Goal: Information Seeking & Learning: Learn about a topic

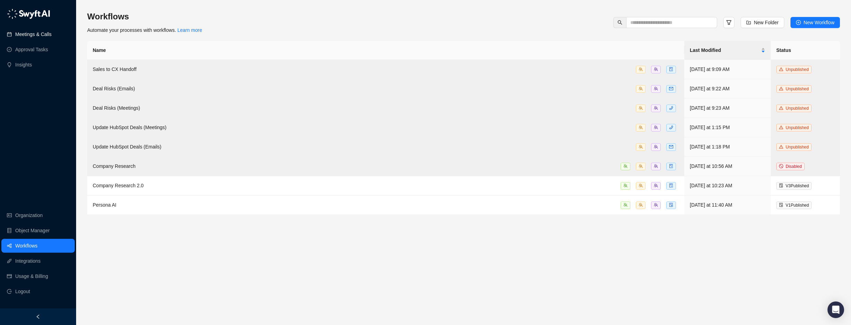
click at [30, 32] on link "Meetings & Calls" at bounding box center [33, 34] width 36 height 14
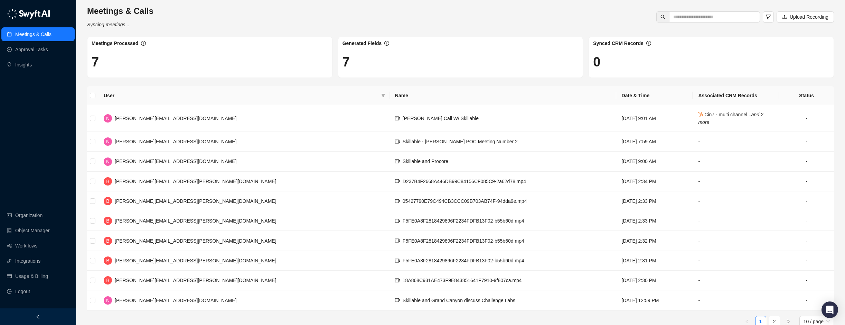
click at [238, 11] on div "Meetings & Calls Syncing meetings... Upload Recording" at bounding box center [460, 17] width 751 height 23
click at [149, 116] on span "[PERSON_NAME][EMAIL_ADDRESS][DOMAIN_NAME]" at bounding box center [176, 118] width 122 height 6
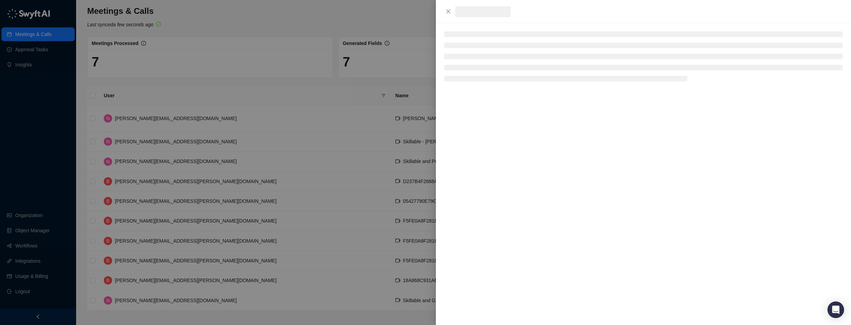
click at [149, 116] on div at bounding box center [425, 162] width 851 height 325
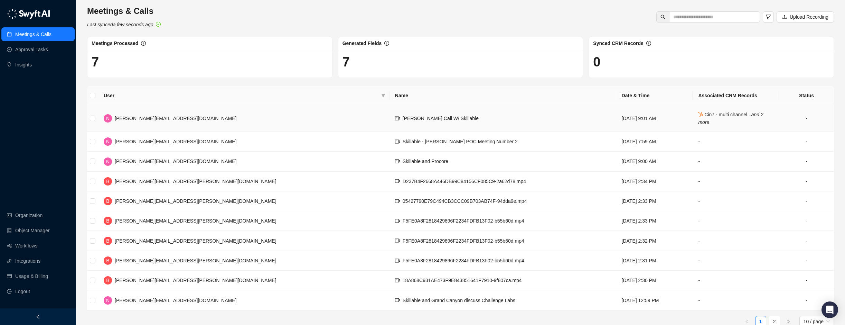
click at [149, 116] on span "[PERSON_NAME][EMAIL_ADDRESS][DOMAIN_NAME]" at bounding box center [176, 118] width 122 height 6
click at [149, 117] on span "[PERSON_NAME][EMAIL_ADDRESS][DOMAIN_NAME]" at bounding box center [176, 118] width 122 height 6
drag, startPoint x: 149, startPoint y: 117, endPoint x: 268, endPoint y: 109, distance: 119.2
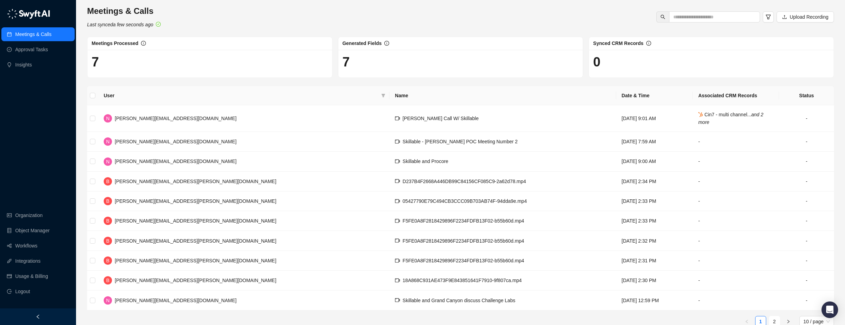
click at [260, 108] on td "N natasha.beach@skillable.com" at bounding box center [243, 118] width 291 height 27
click at [390, 111] on td "[PERSON_NAME] Call W/ Skillable" at bounding box center [503, 118] width 227 height 27
click at [403, 118] on span "[PERSON_NAME] Call W/ Skillable" at bounding box center [441, 118] width 76 height 6
click at [403, 116] on span "[PERSON_NAME] Call W/ Skillable" at bounding box center [441, 118] width 76 height 6
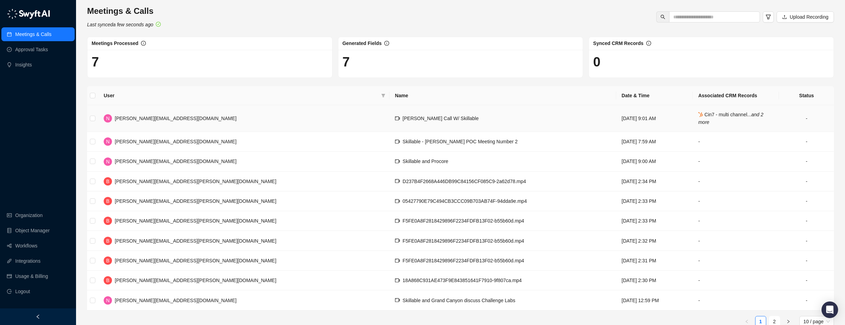
click at [616, 120] on td "[DATE] 9:01 AM" at bounding box center [654, 118] width 77 height 27
click at [714, 113] on span "Cin7 - multi channel... and 2 more" at bounding box center [730, 118] width 65 height 13
drag, startPoint x: 173, startPoint y: 110, endPoint x: 130, endPoint y: 115, distance: 43.5
click at [168, 113] on td "N natasha.beach@skillable.com" at bounding box center [243, 118] width 291 height 27
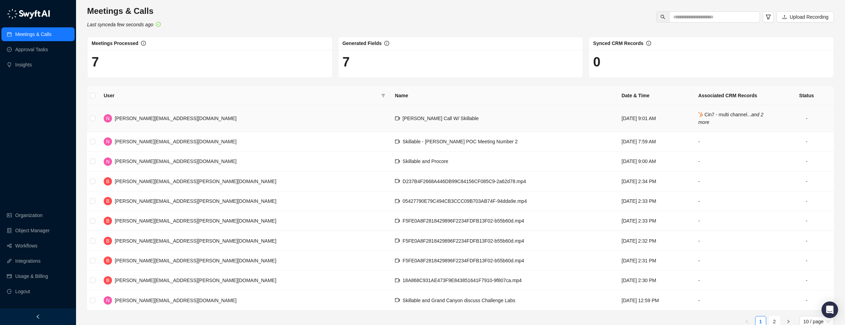
click at [134, 118] on span "[PERSON_NAME][EMAIL_ADDRESS][DOMAIN_NAME]" at bounding box center [176, 118] width 122 height 6
click at [134, 119] on span "[PERSON_NAME][EMAIL_ADDRESS][DOMAIN_NAME]" at bounding box center [176, 118] width 122 height 6
drag, startPoint x: 134, startPoint y: 119, endPoint x: 236, endPoint y: 118, distance: 101.6
click at [236, 118] on td "N natasha.beach@skillable.com" at bounding box center [243, 118] width 291 height 27
click at [403, 119] on span "[PERSON_NAME] Call W/ Skillable" at bounding box center [441, 118] width 76 height 6
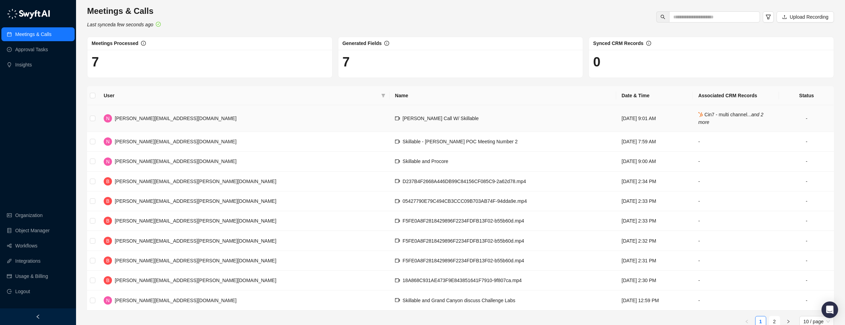
click at [403, 118] on span "[PERSON_NAME] Call W/ Skillable" at bounding box center [441, 118] width 76 height 6
drag, startPoint x: 799, startPoint y: 116, endPoint x: 806, endPoint y: 115, distance: 6.3
click at [804, 115] on td "-" at bounding box center [806, 118] width 55 height 27
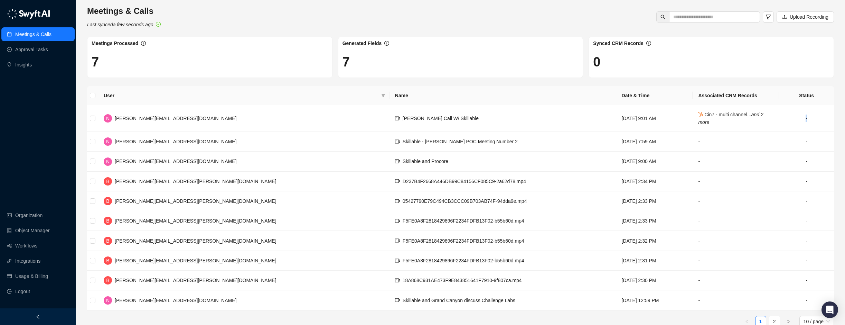
drag, startPoint x: 806, startPoint y: 115, endPoint x: 797, endPoint y: 118, distance: 9.4
click at [798, 117] on td "-" at bounding box center [806, 118] width 55 height 27
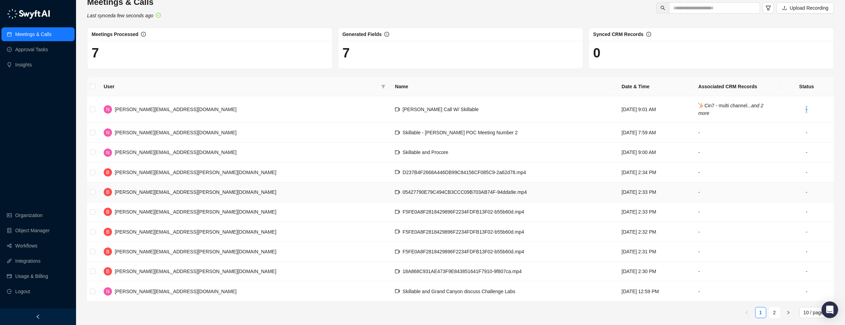
scroll to position [14, 0]
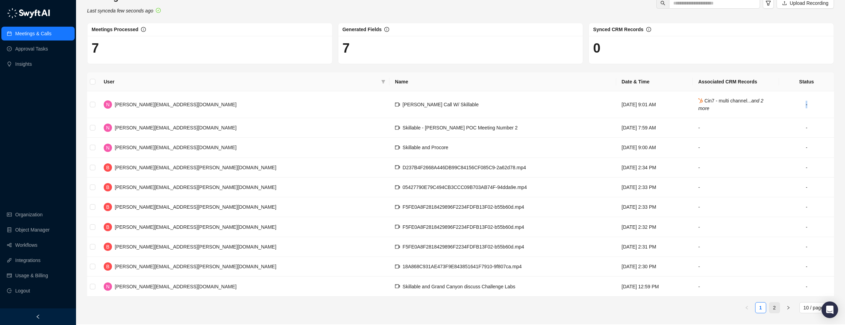
click at [773, 309] on link "2" at bounding box center [775, 307] width 10 height 10
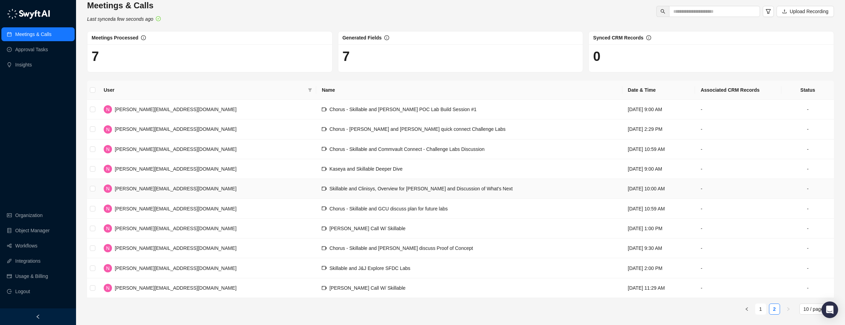
scroll to position [7, 0]
click at [777, 307] on link "2" at bounding box center [775, 307] width 10 height 10
click at [744, 309] on button "button" at bounding box center [747, 307] width 11 height 11
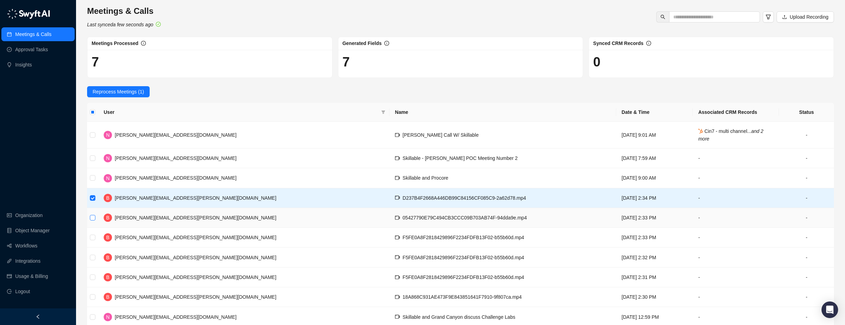
click at [92, 214] on label at bounding box center [93, 218] width 6 height 8
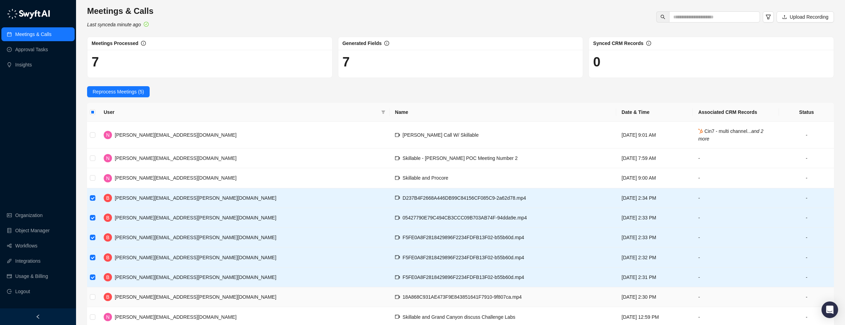
click at [92, 292] on td at bounding box center [92, 297] width 11 height 20
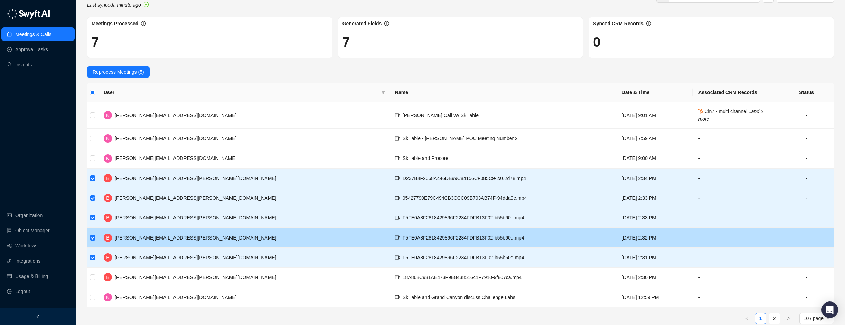
scroll to position [30, 0]
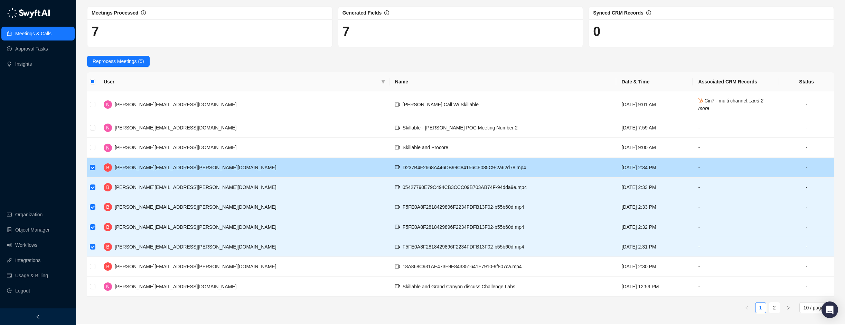
click at [806, 170] on td "-" at bounding box center [806, 168] width 55 height 20
click at [199, 169] on td "B brian.olsen@skillable.com" at bounding box center [243, 168] width 291 height 20
click at [125, 170] on span "[PERSON_NAME][EMAIL_ADDRESS][PERSON_NAME][DOMAIN_NAME]" at bounding box center [196, 168] width 162 height 6
click at [126, 170] on span "[PERSON_NAME][EMAIL_ADDRESS][PERSON_NAME][DOMAIN_NAME]" at bounding box center [196, 168] width 162 height 6
click at [140, 165] on span "[PERSON_NAME][EMAIL_ADDRESS][PERSON_NAME][DOMAIN_NAME]" at bounding box center [196, 168] width 162 height 6
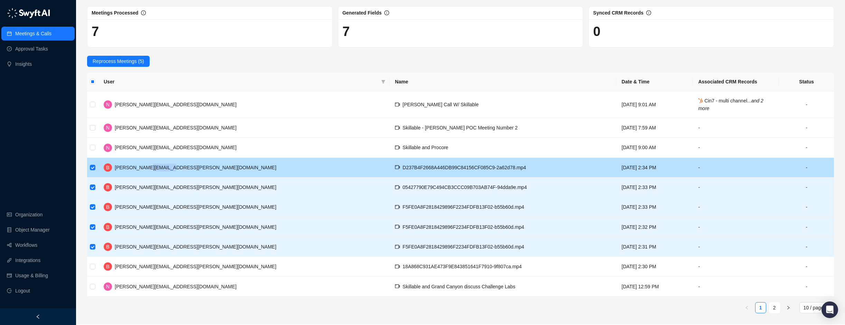
click at [141, 165] on span "[PERSON_NAME][EMAIL_ADDRESS][PERSON_NAME][DOMAIN_NAME]" at bounding box center [196, 168] width 162 height 6
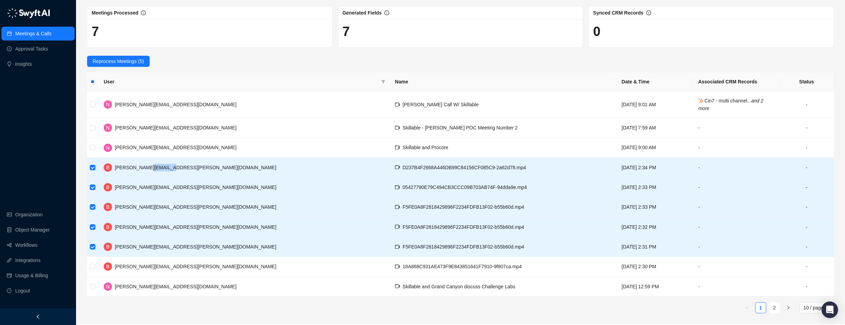
click at [145, 164] on div "[PERSON_NAME][EMAIL_ADDRESS][PERSON_NAME][DOMAIN_NAME]" at bounding box center [196, 168] width 162 height 8
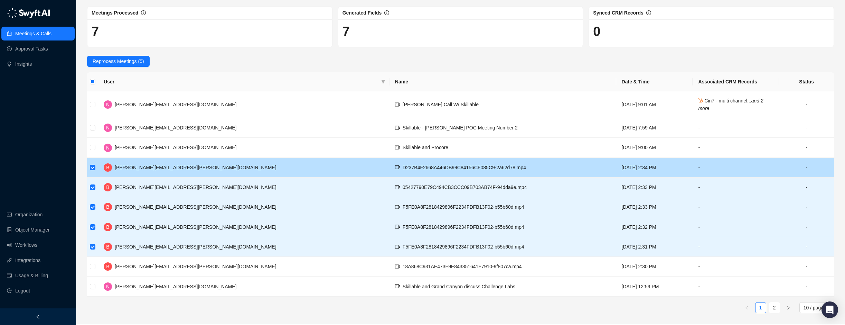
click at [117, 165] on span "[PERSON_NAME][EMAIL_ADDRESS][PERSON_NAME][DOMAIN_NAME]" at bounding box center [196, 168] width 162 height 6
click at [106, 167] on span "B" at bounding box center [108, 167] width 8 height 8
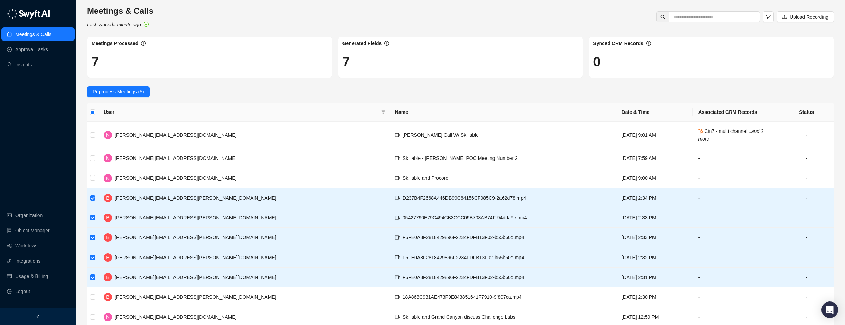
click at [223, 71] on div "7" at bounding box center [209, 64] width 245 height 28
